Goal: Task Accomplishment & Management: Use online tool/utility

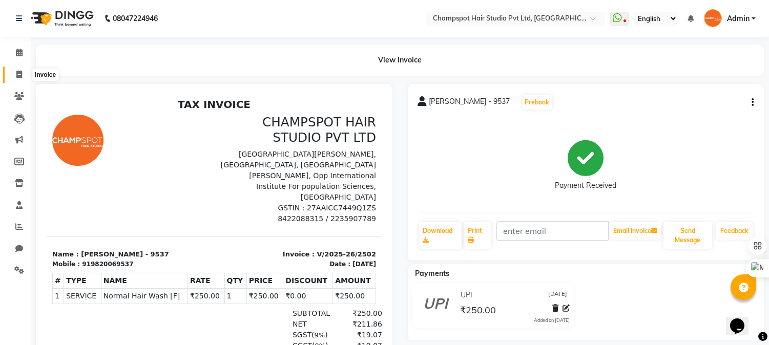
click at [18, 72] on icon at bounding box center [19, 75] width 6 height 8
select select "service"
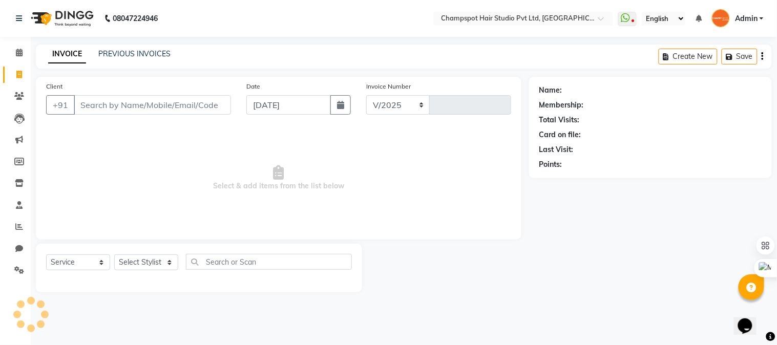
select select "7690"
type input "2503"
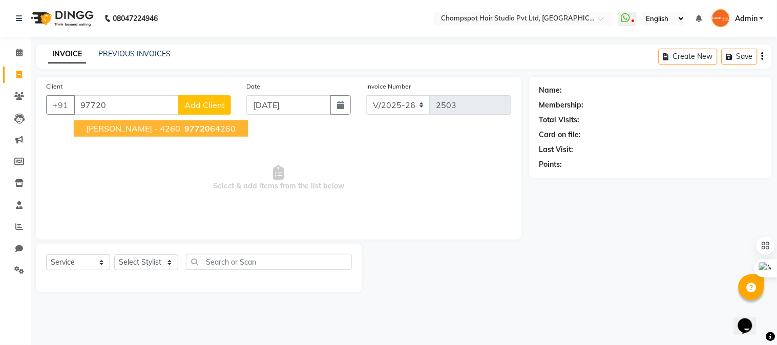
click at [109, 128] on span "[PERSON_NAME] - 4260" at bounding box center [133, 128] width 94 height 10
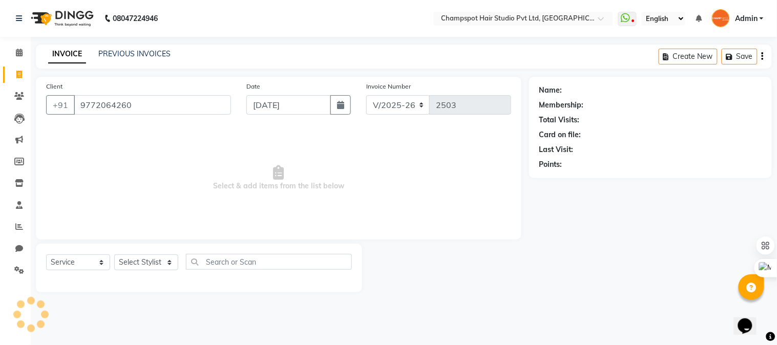
type input "9772064260"
select select "1: Object"
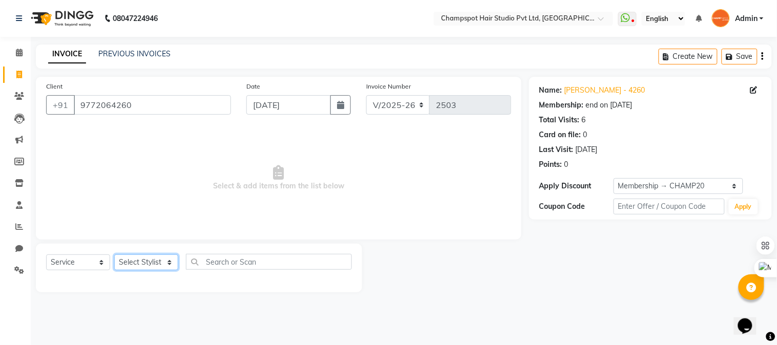
click at [162, 256] on select "Select Stylist Admin [PERSON_NAME] [PERSON_NAME] [PERSON_NAME] [PERSON_NAME] [P…" at bounding box center [146, 263] width 64 height 16
select select "69005"
click at [114, 255] on select "Select Stylist Admin [PERSON_NAME] [PERSON_NAME] [PERSON_NAME] [PERSON_NAME] [P…" at bounding box center [146, 263] width 64 height 16
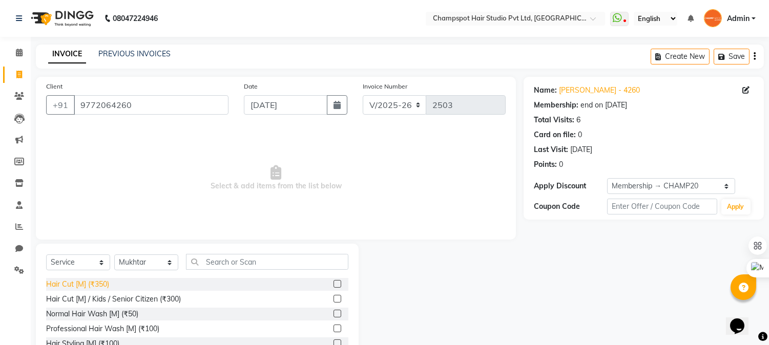
click at [106, 281] on div "Hair Cut [M] (₹350)" at bounding box center [77, 284] width 63 height 11
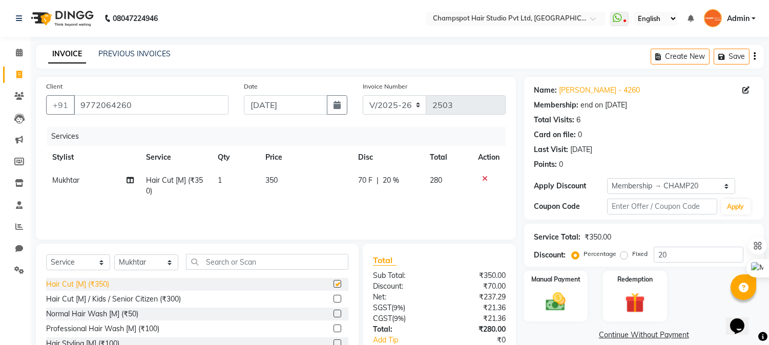
checkbox input "false"
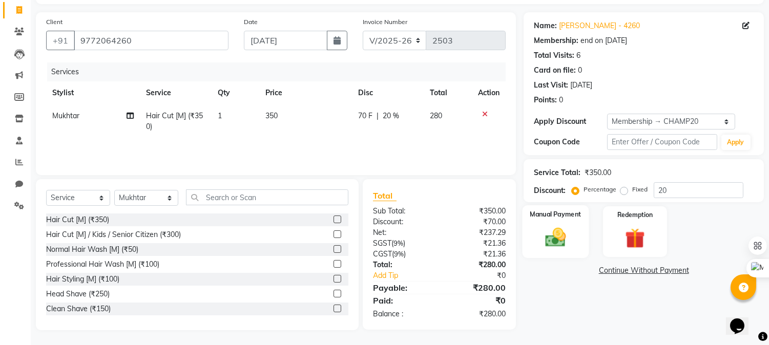
click at [554, 244] on img at bounding box center [556, 238] width 34 height 24
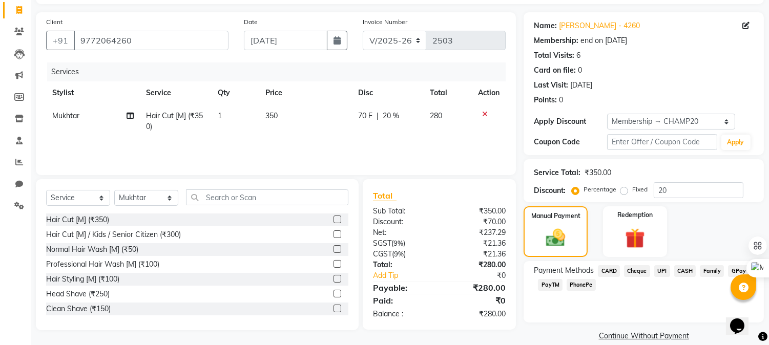
click at [661, 269] on span "UPI" at bounding box center [662, 271] width 16 height 12
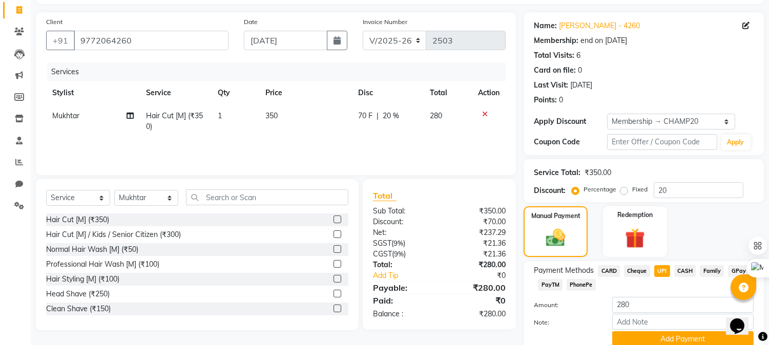
scroll to position [107, 0]
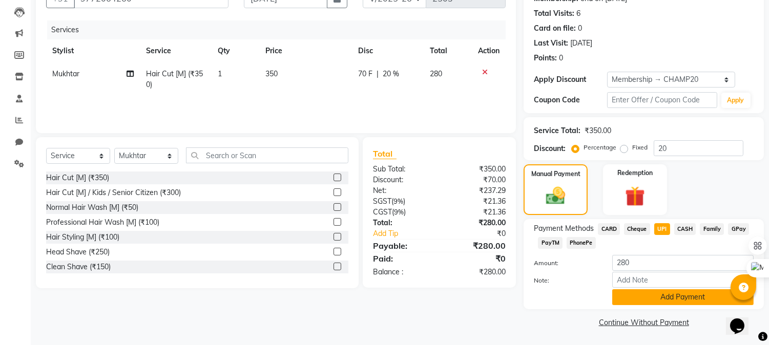
click at [673, 293] on button "Add Payment" at bounding box center [682, 297] width 141 height 16
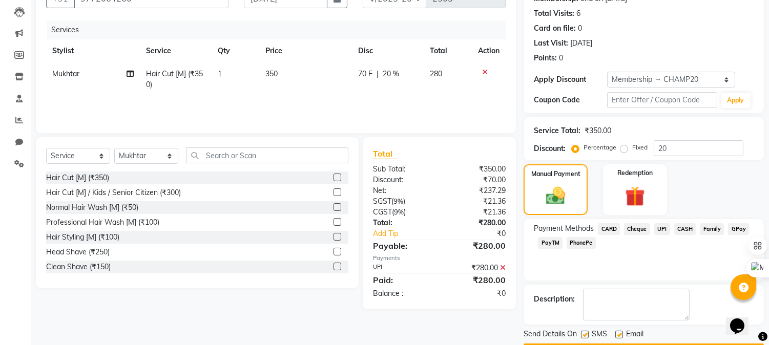
scroll to position [136, 0]
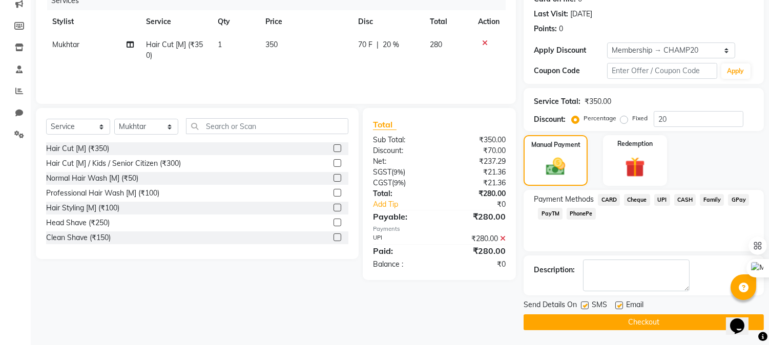
click at [659, 315] on button "Checkout" at bounding box center [644, 323] width 240 height 16
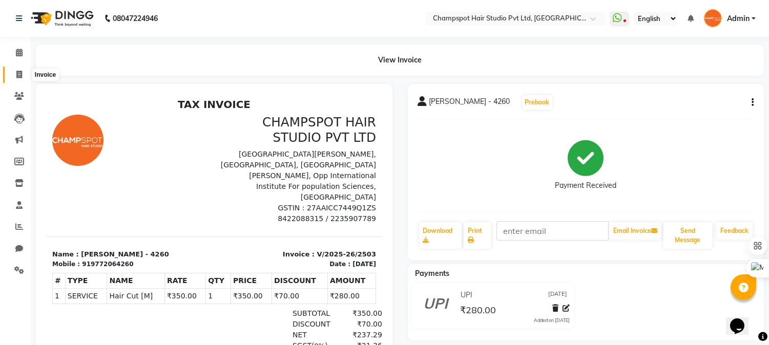
click at [14, 74] on span at bounding box center [19, 75] width 18 height 12
select select "service"
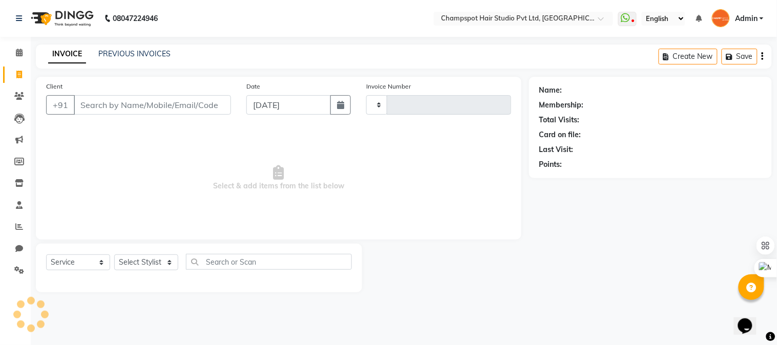
type input "2504"
select select "7690"
click at [109, 101] on input "Client" at bounding box center [152, 104] width 157 height 19
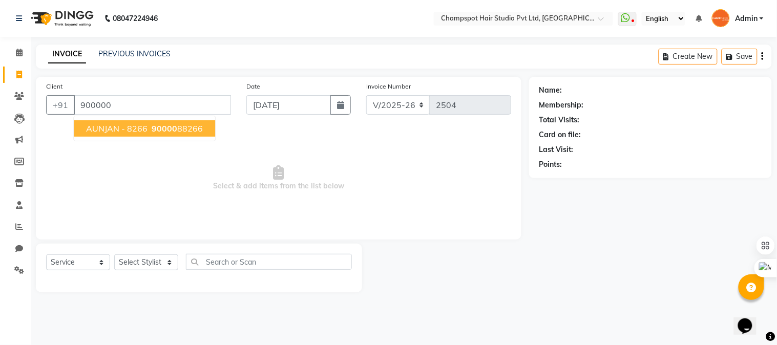
type input "9000000"
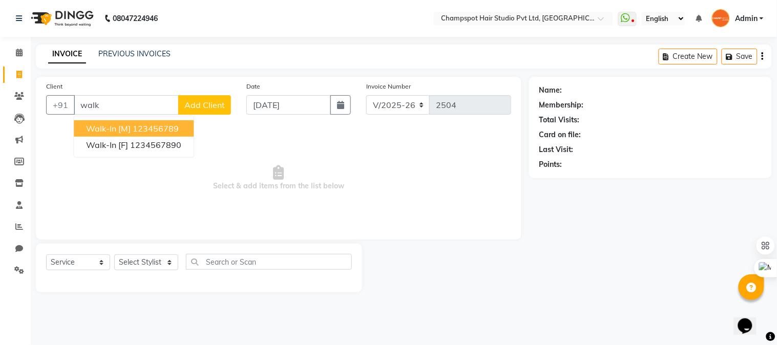
click at [149, 126] on ngb-highlight "123456789" at bounding box center [156, 128] width 46 height 10
type input "123456789"
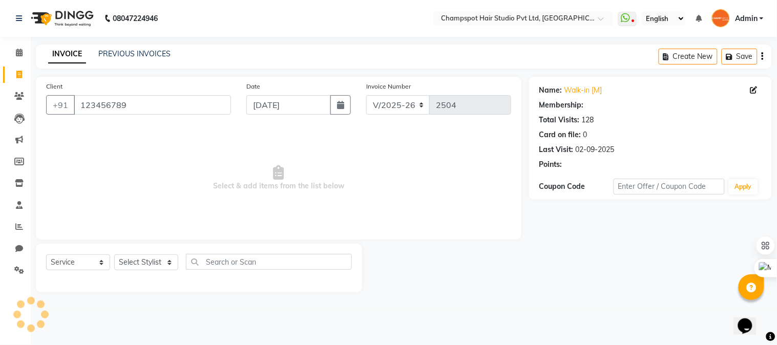
select select "1: Object"
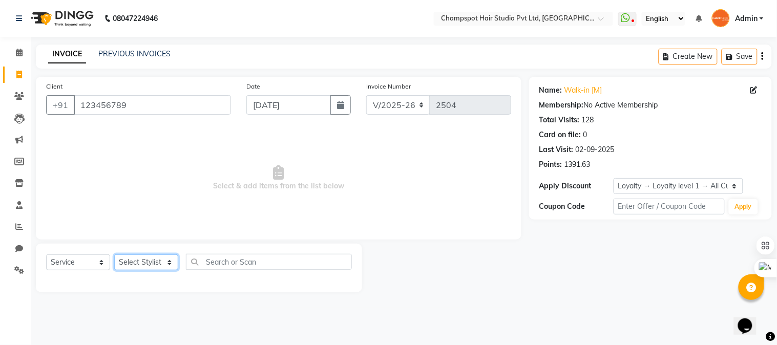
click at [140, 258] on select "Select Stylist Admin [PERSON_NAME] [PERSON_NAME] [PERSON_NAME] [PERSON_NAME] [P…" at bounding box center [146, 263] width 64 height 16
select select "69008"
click at [114, 255] on select "Select Stylist Admin [PERSON_NAME] [PERSON_NAME] [PERSON_NAME] [PERSON_NAME] [P…" at bounding box center [146, 263] width 64 height 16
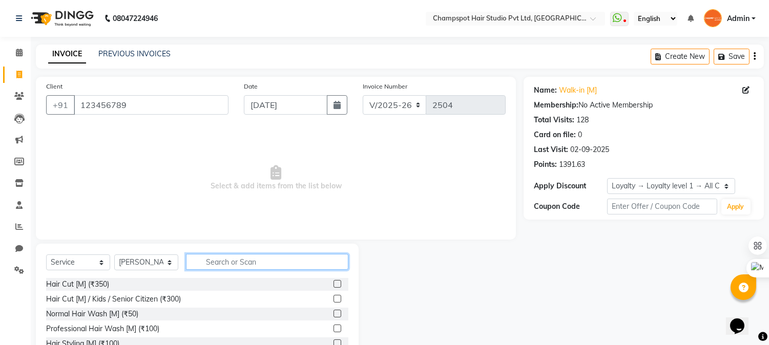
click at [237, 261] on input "text" at bounding box center [267, 262] width 162 height 16
click at [78, 282] on div "Hair Cut [M] (₹350)" at bounding box center [77, 284] width 63 height 11
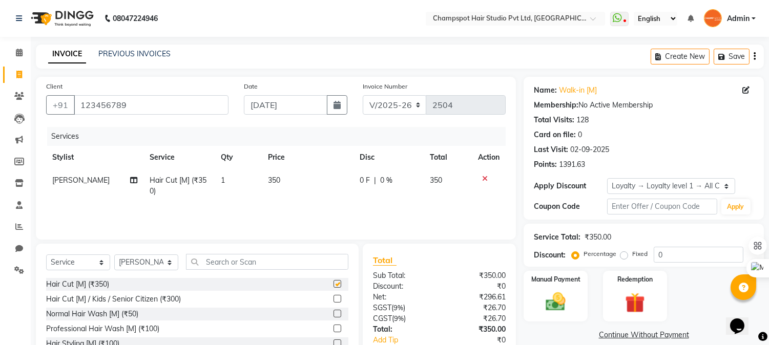
checkbox input "false"
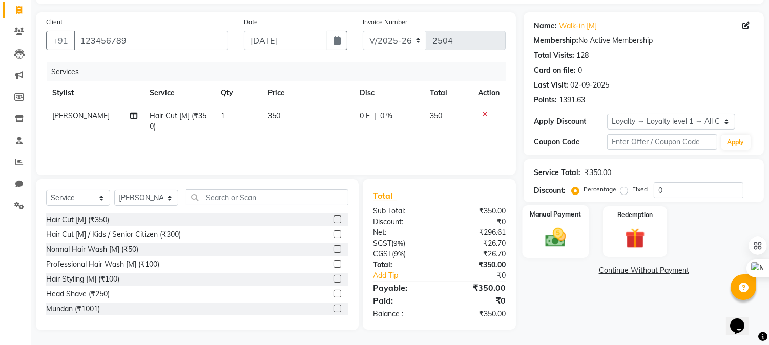
click at [547, 228] on img at bounding box center [556, 238] width 34 height 24
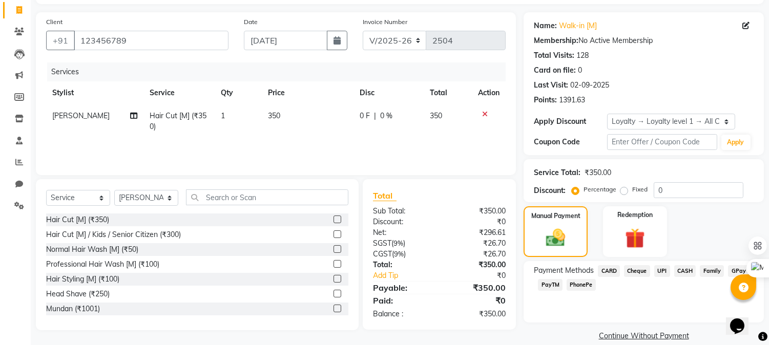
click at [593, 171] on div "₹350.00" at bounding box center [597, 173] width 27 height 11
click at [572, 99] on div "1391.63" at bounding box center [572, 100] width 26 height 11
click at [683, 270] on span "CASH" at bounding box center [685, 271] width 22 height 12
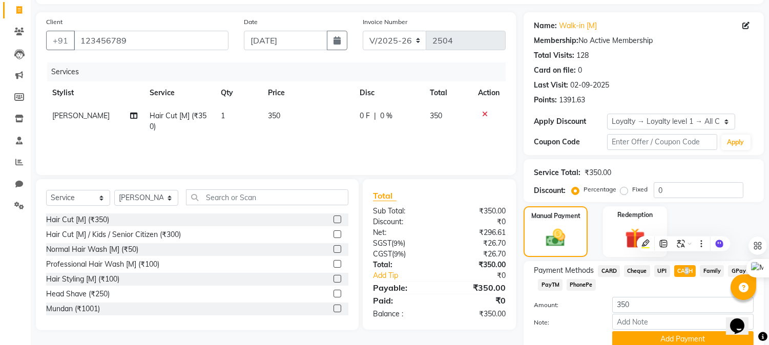
scroll to position [107, 0]
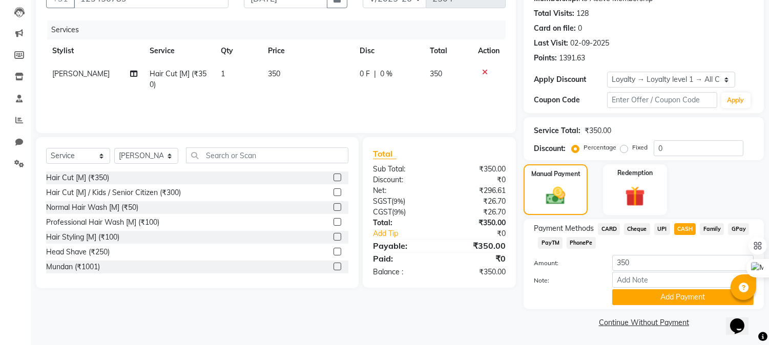
click at [697, 174] on div "Manual Payment Redemption" at bounding box center [644, 189] width 256 height 51
click at [659, 300] on button "Add Payment" at bounding box center [682, 297] width 141 height 16
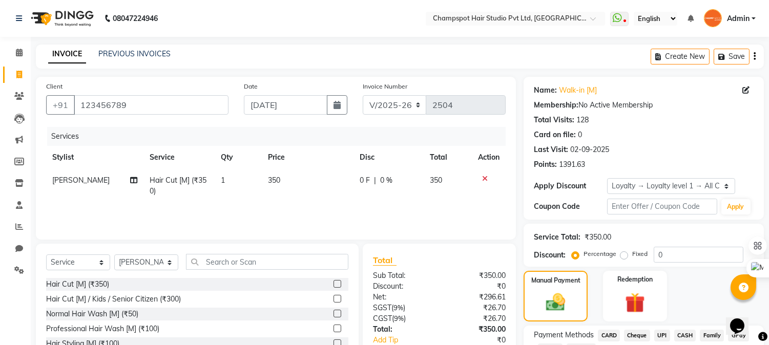
scroll to position [151, 0]
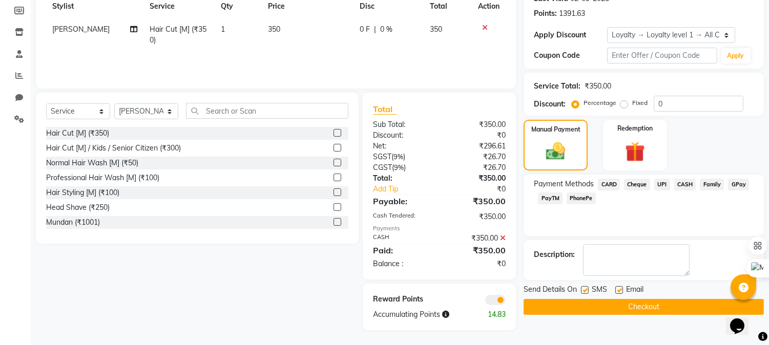
click at [632, 307] on button "Checkout" at bounding box center [644, 307] width 240 height 16
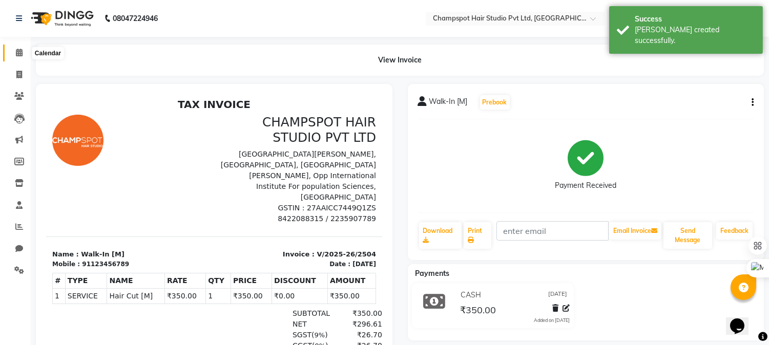
click at [17, 48] on span at bounding box center [19, 53] width 18 height 12
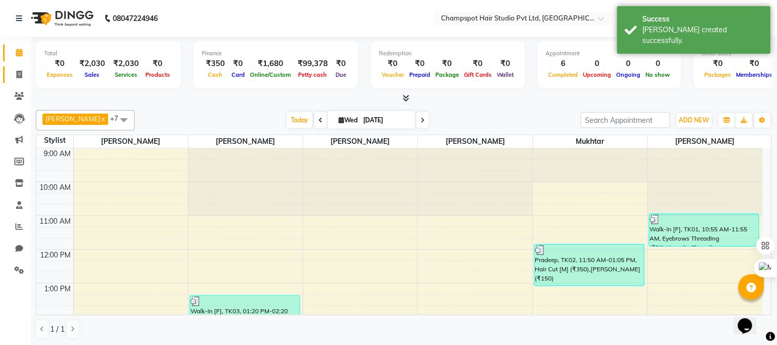
click at [14, 67] on link "Invoice" at bounding box center [15, 75] width 25 height 17
select select "service"
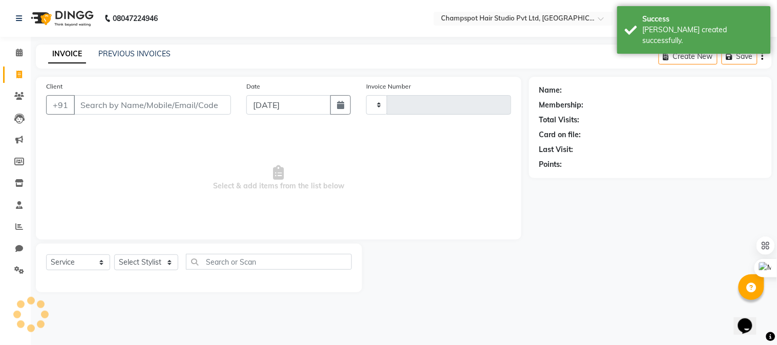
type input "2505"
select select "7690"
click at [17, 55] on icon at bounding box center [19, 53] width 7 height 8
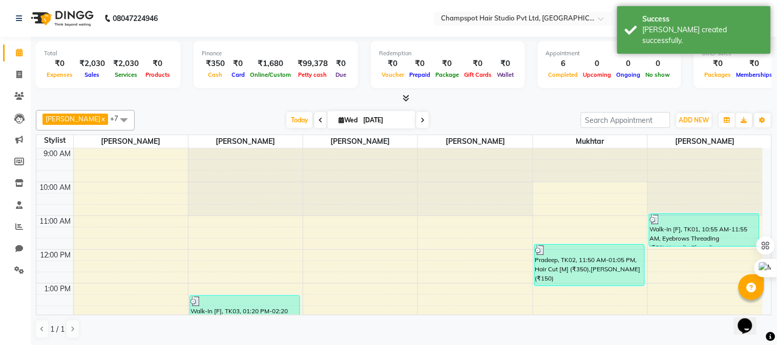
click at [406, 98] on icon at bounding box center [406, 98] width 7 height 8
